Goal: Navigation & Orientation: Find specific page/section

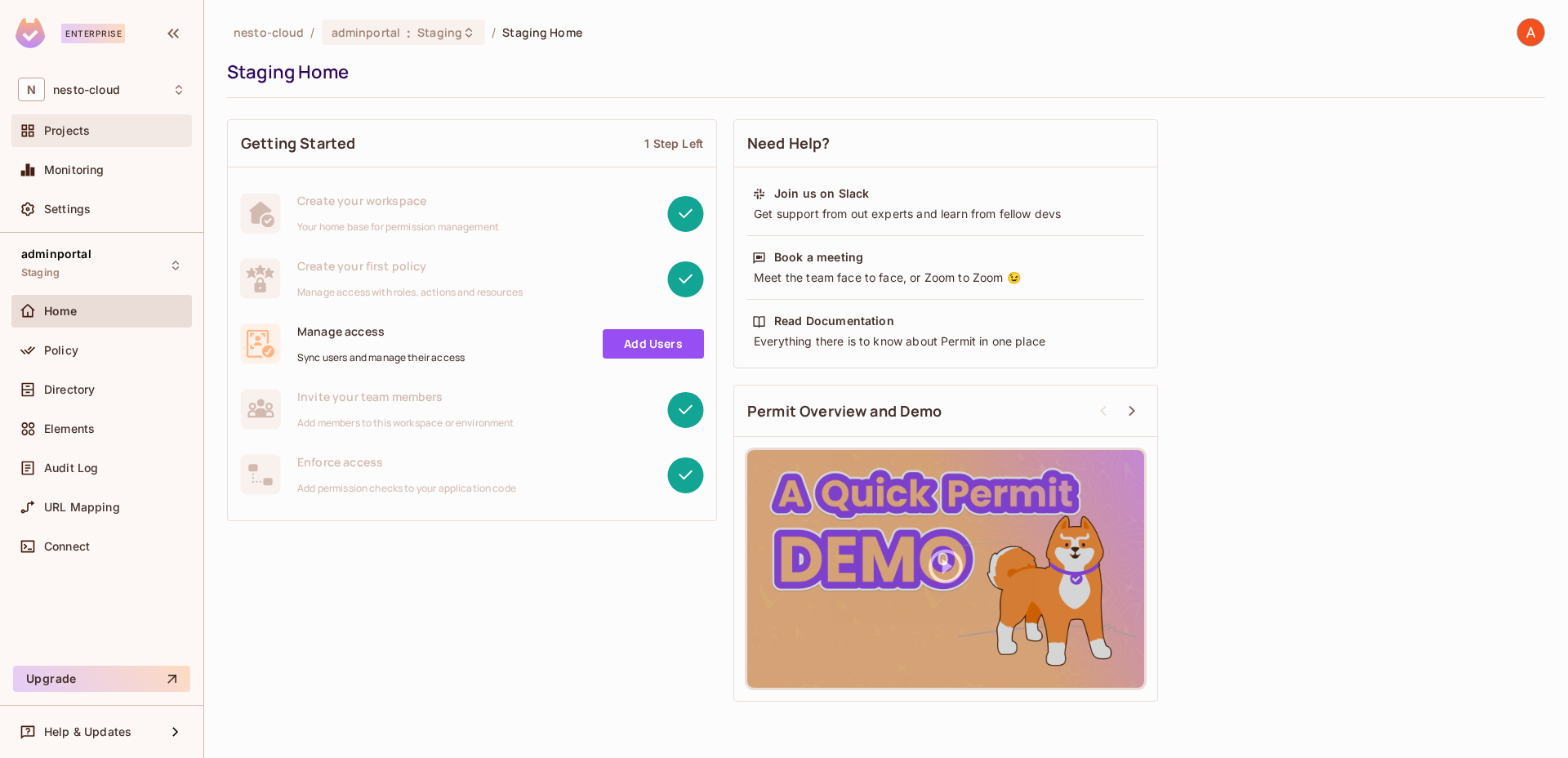
click at [76, 136] on span "Projects" at bounding box center [66, 130] width 46 height 13
